Goal: Download file/media

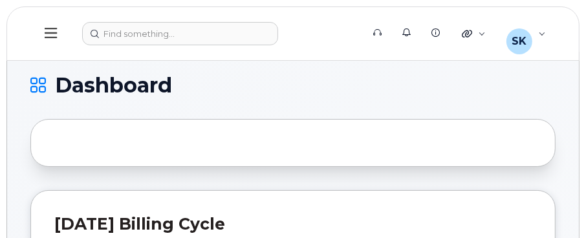
click at [33, 87] on icon at bounding box center [38, 86] width 16 height 16
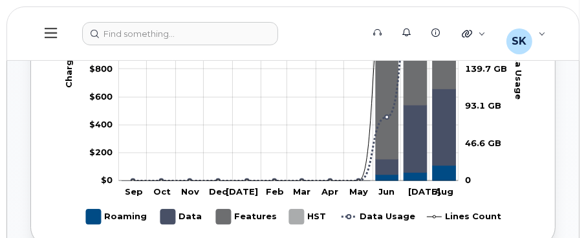
scroll to position [906, 0]
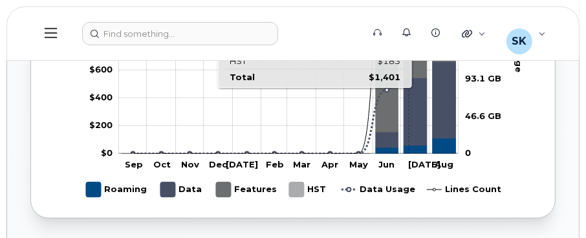
click at [408, 127] on icon "Data" at bounding box center [415, 111] width 23 height 67
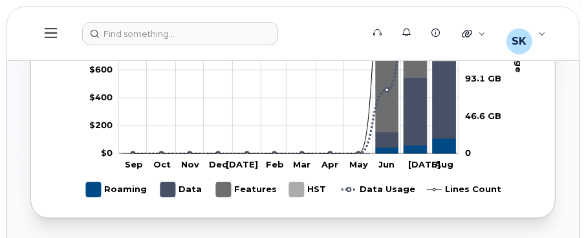
click at [418, 146] on icon "60 2025-07-01" at bounding box center [415, 150] width 23 height 8
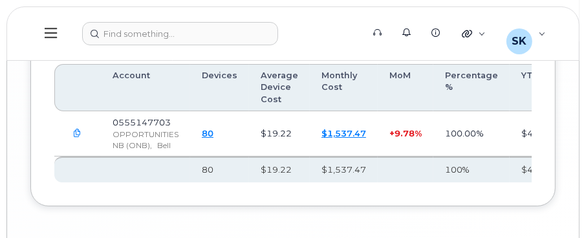
scroll to position [0, 35]
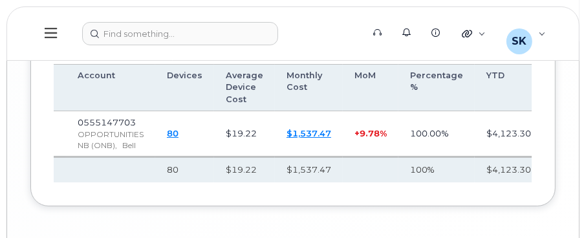
drag, startPoint x: 272, startPoint y: 175, endPoint x: 153, endPoint y: 171, distance: 119.1
click at [153, 171] on div "[DATE] Mar [DATE] May [DATE] [DATE] [DATE] Mobility Business Accounts Account D…" at bounding box center [292, 87] width 525 height 239
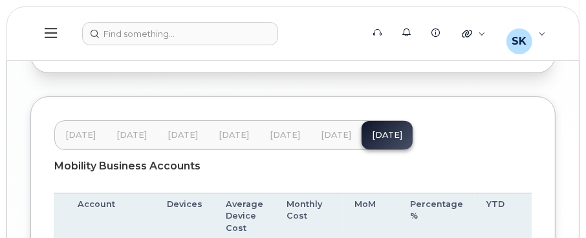
click at [328, 130] on span "[DATE]" at bounding box center [336, 135] width 30 height 10
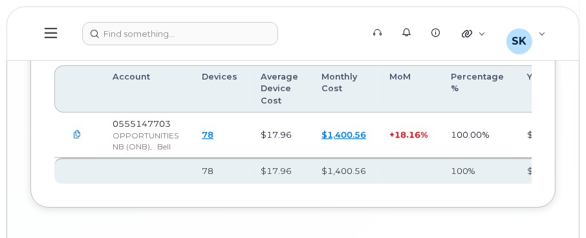
scroll to position [2587, 0]
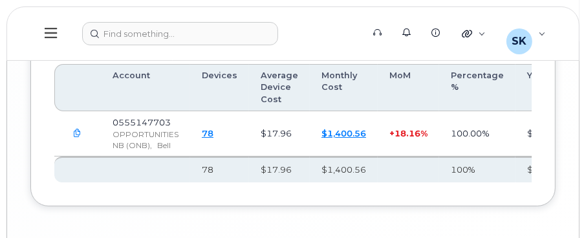
click at [74, 129] on icon "button" at bounding box center [78, 133] width 8 height 8
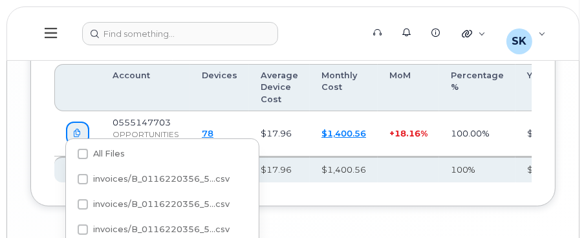
click at [78, 129] on icon "button" at bounding box center [78, 133] width 8 height 8
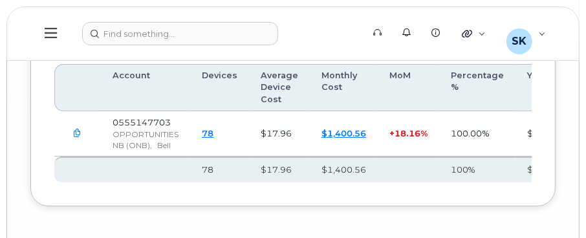
click at [78, 129] on icon "button" at bounding box center [78, 133] width 8 height 8
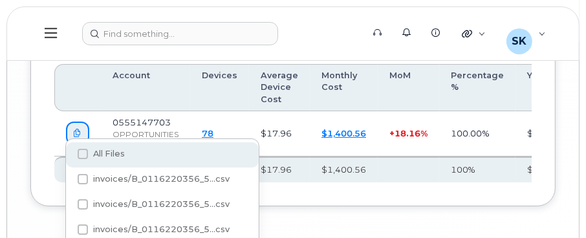
click at [86, 156] on span at bounding box center [83, 154] width 10 height 10
click at [69, 156] on input "All Files" at bounding box center [65, 154] width 6 height 6
checkbox input "true"
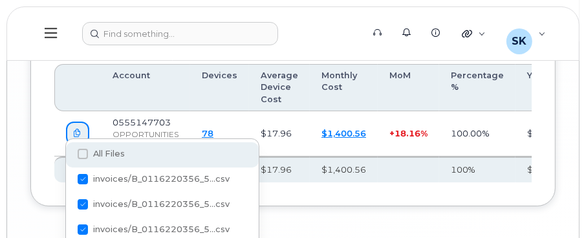
checkbox input "true"
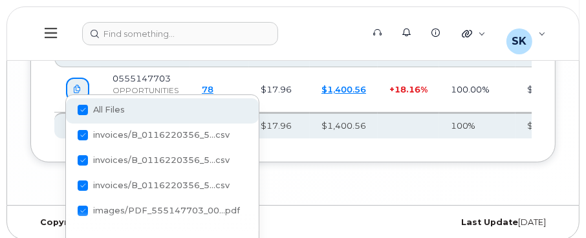
scroll to position [2663, 0]
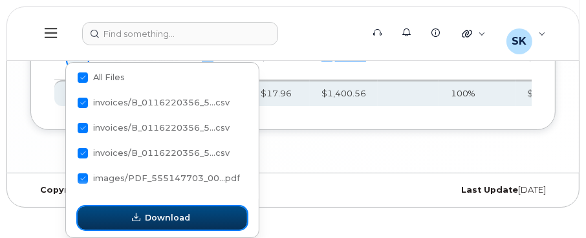
click at [186, 223] on span "Download" at bounding box center [167, 218] width 45 height 12
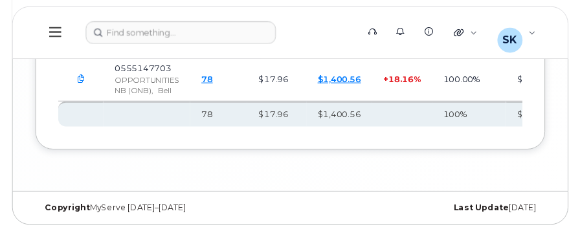
scroll to position [2631, 0]
